Goal: Information Seeking & Learning: Learn about a topic

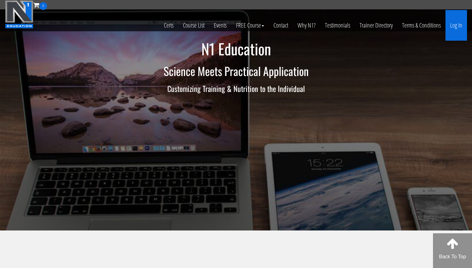
click at [451, 25] on link "Log In" at bounding box center [457, 25] width 22 height 31
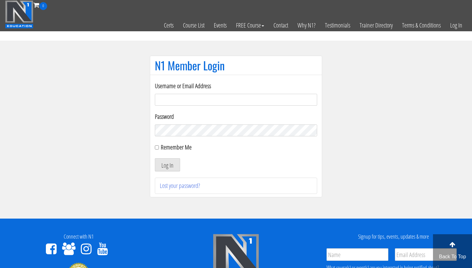
type input "[EMAIL_ADDRESS][DOMAIN_NAME]"
click at [157, 147] on input "Remember Me" at bounding box center [157, 147] width 4 height 4
checkbox input "true"
click at [160, 163] on button "Log In" at bounding box center [167, 164] width 25 height 13
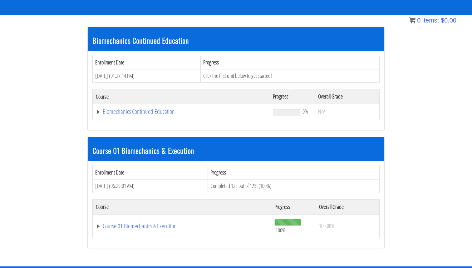
scroll to position [104, 0]
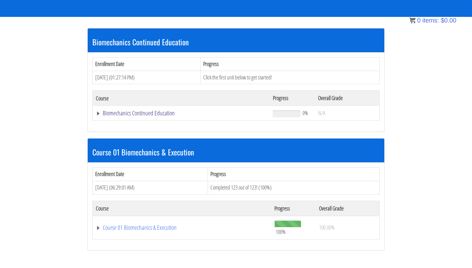
click at [149, 115] on link "Biomechanics Continued Education" at bounding box center [181, 113] width 171 height 6
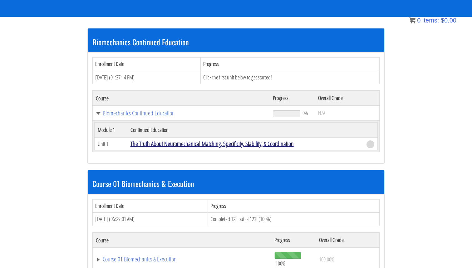
click at [175, 145] on link "The Truth About Neuromechanical Matching, Specificity, Stability, & Coordination" at bounding box center [212, 143] width 163 height 8
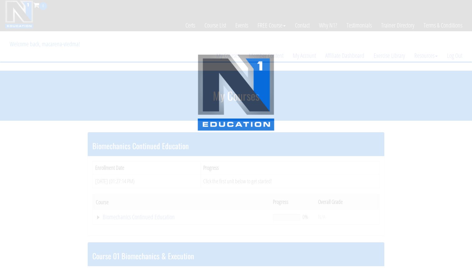
scroll to position [106, 0]
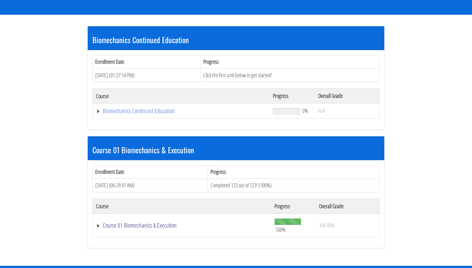
click at [143, 226] on link "Course 01 Biomechanics & Execution" at bounding box center [182, 225] width 172 height 6
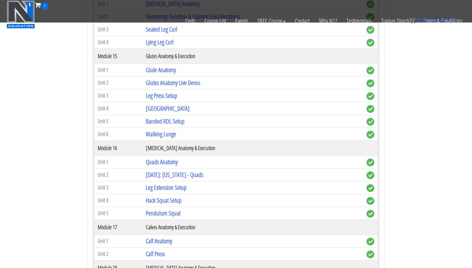
scroll to position [1690, 0]
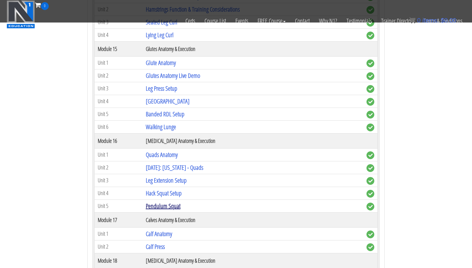
click at [164, 205] on link "Pendulum Squat" at bounding box center [163, 205] width 35 height 8
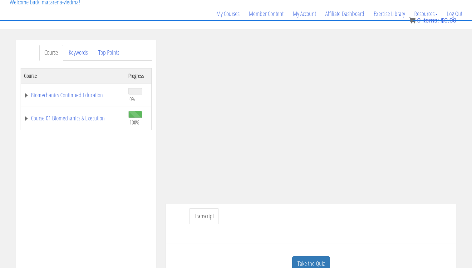
scroll to position [20, 0]
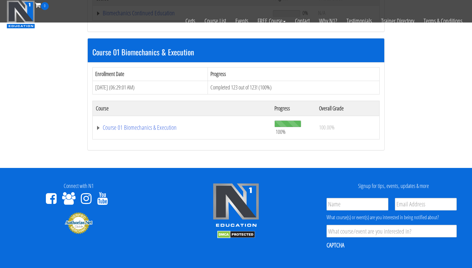
scroll to position [153, 0]
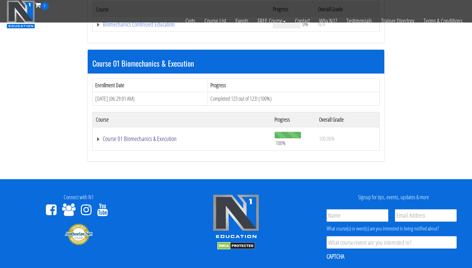
click at [152, 138] on link "Course 01 Biomechanics & Execution" at bounding box center [182, 139] width 172 height 6
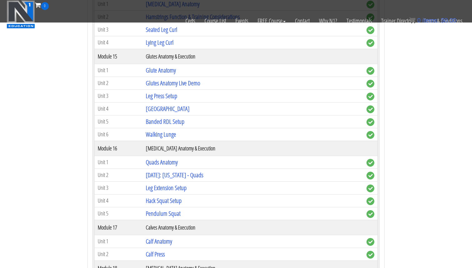
scroll to position [1680, 0]
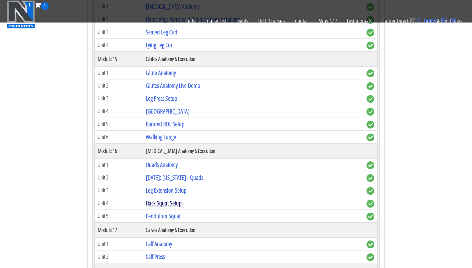
click at [171, 205] on link "Hack Squat Setup" at bounding box center [164, 203] width 36 height 8
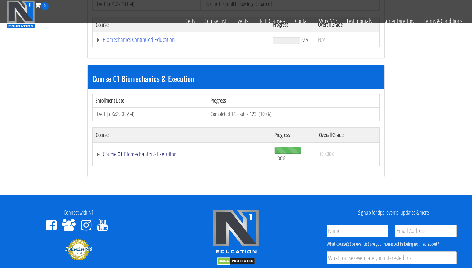
scroll to position [138, 0]
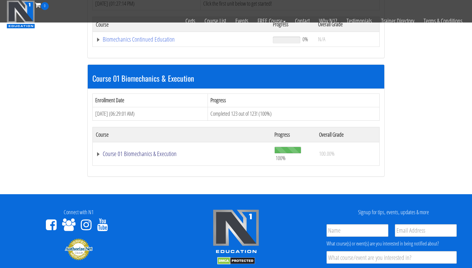
click at [141, 154] on link "Course 01 Biomechanics & Execution" at bounding box center [182, 153] width 172 height 6
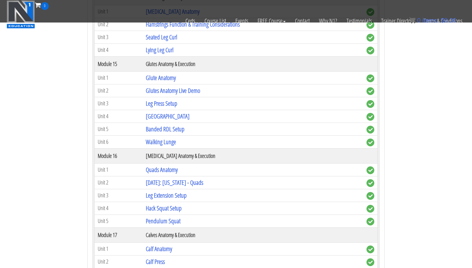
scroll to position [1674, 0]
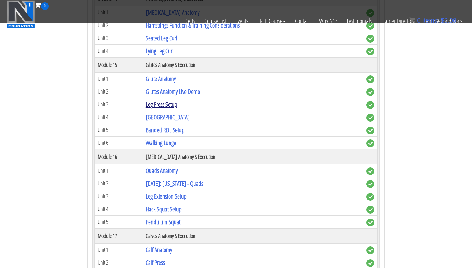
click at [166, 103] on link "Leg Press Setup" at bounding box center [162, 104] width 32 height 8
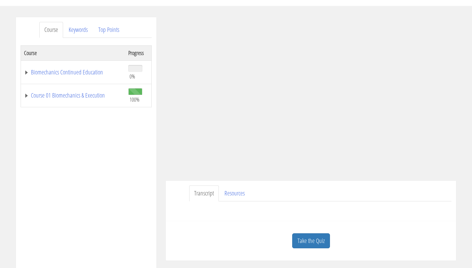
scroll to position [67, 0]
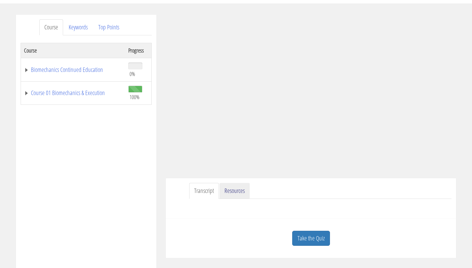
click at [232, 189] on link "Resources" at bounding box center [235, 191] width 30 height 16
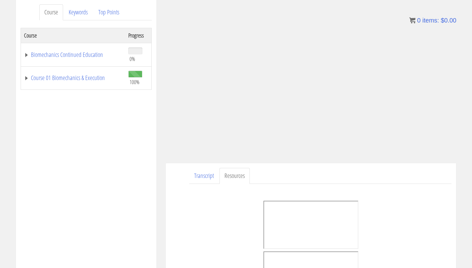
scroll to position [77, 0]
